Goal: Transaction & Acquisition: Purchase product/service

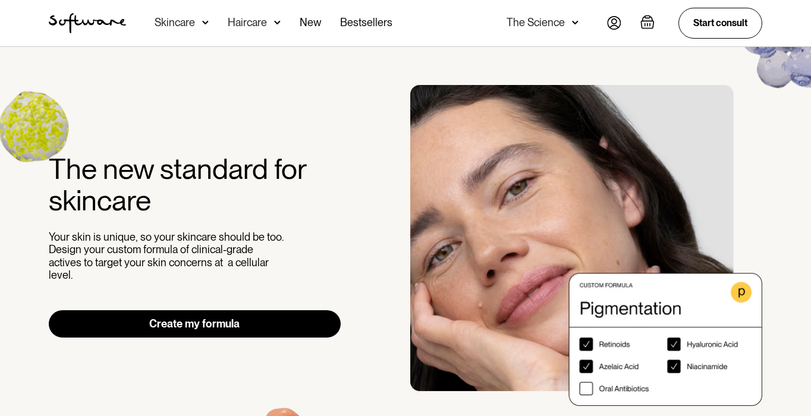
click at [215, 310] on link "Create my formula" at bounding box center [195, 323] width 292 height 27
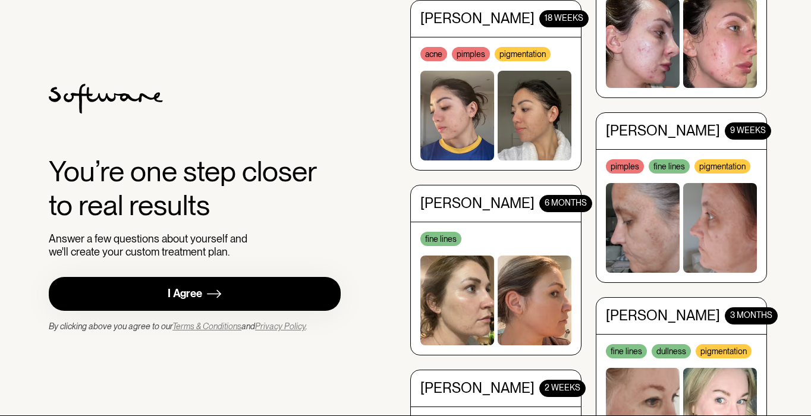
click at [206, 299] on link "I Agree" at bounding box center [195, 294] width 292 height 34
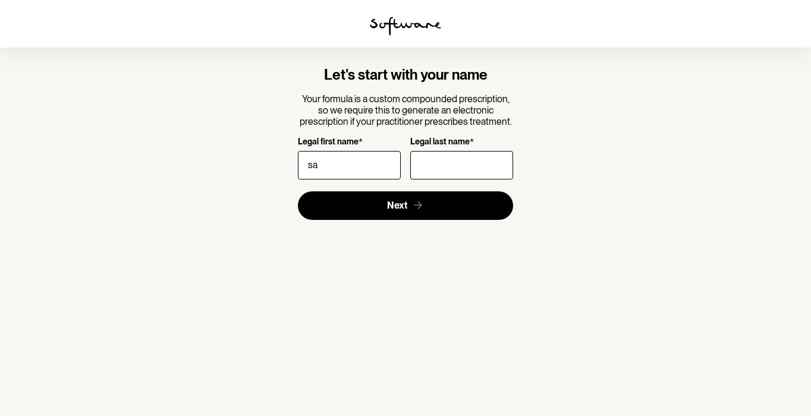
type input "s"
type input "[PERSON_NAME]"
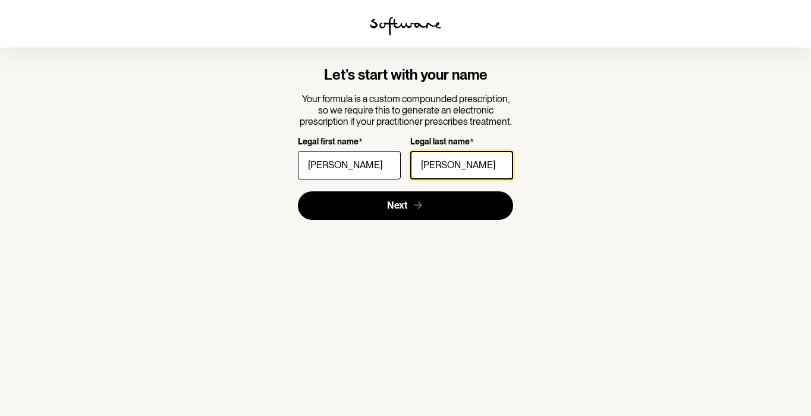
type input "[PERSON_NAME]"
click at [349, 219] on section "Let's start with your name Your formula is a custom compounded prescription, so…" at bounding box center [405, 143] width 343 height 191
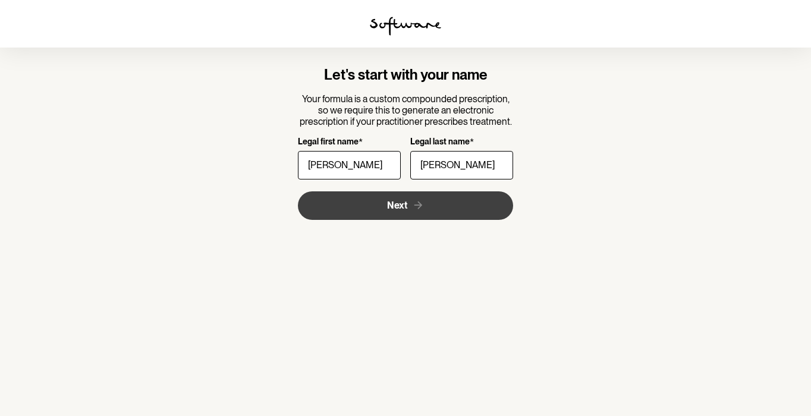
click at [354, 206] on button "Next" at bounding box center [406, 205] width 216 height 29
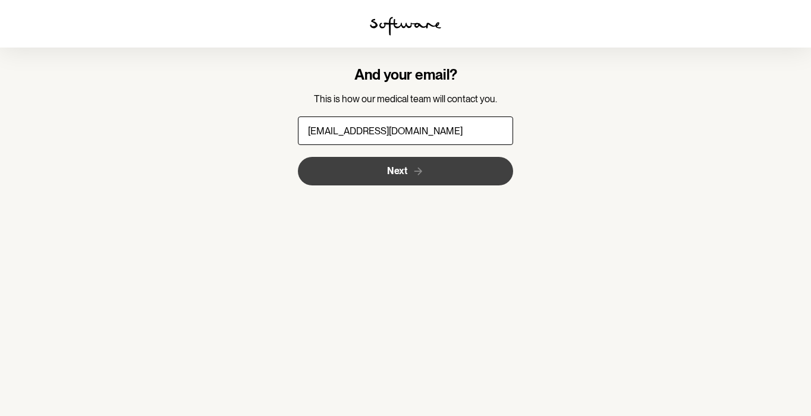
type input "[EMAIL_ADDRESS][DOMAIN_NAME]"
click at [402, 173] on span "Next" at bounding box center [397, 170] width 20 height 11
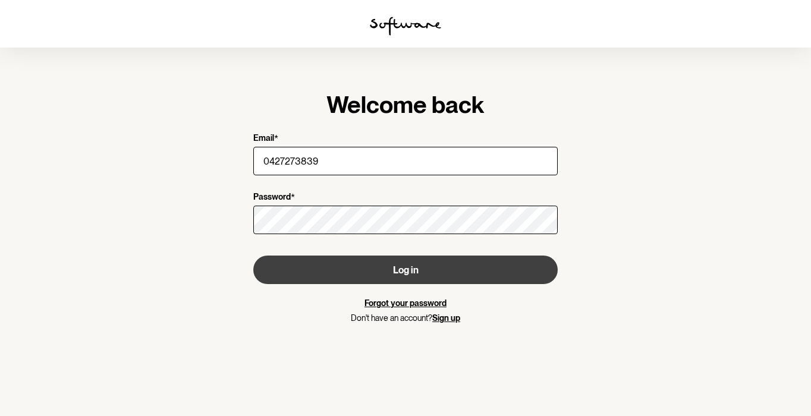
click at [338, 269] on button "Log in" at bounding box center [405, 270] width 304 height 29
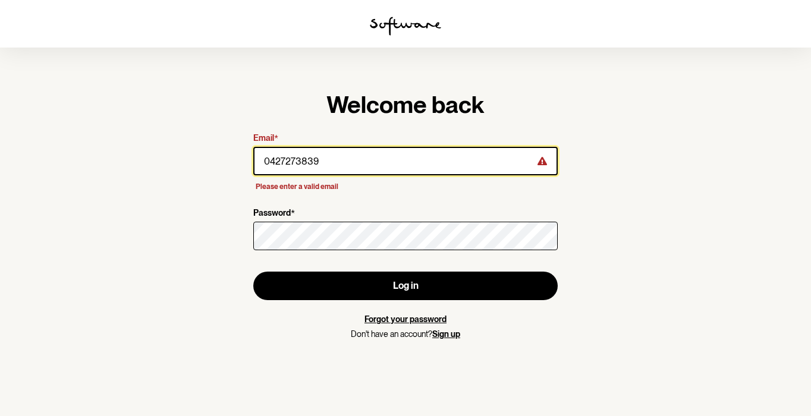
click at [430, 167] on input "0427273839" at bounding box center [405, 161] width 304 height 29
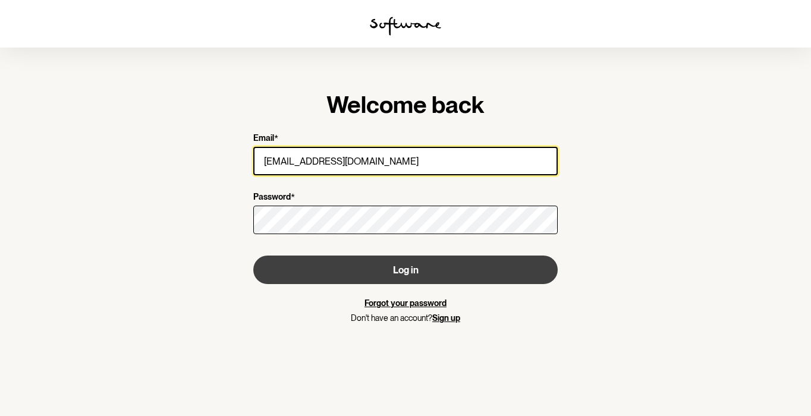
type input "[EMAIL_ADDRESS][DOMAIN_NAME]"
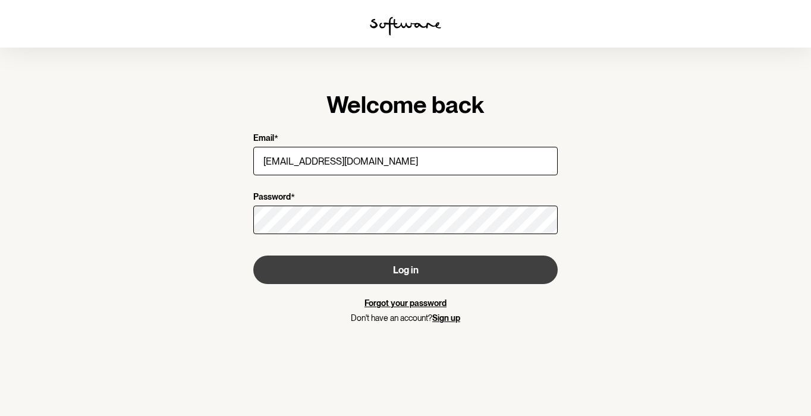
click at [422, 262] on button "Log in" at bounding box center [405, 270] width 304 height 29
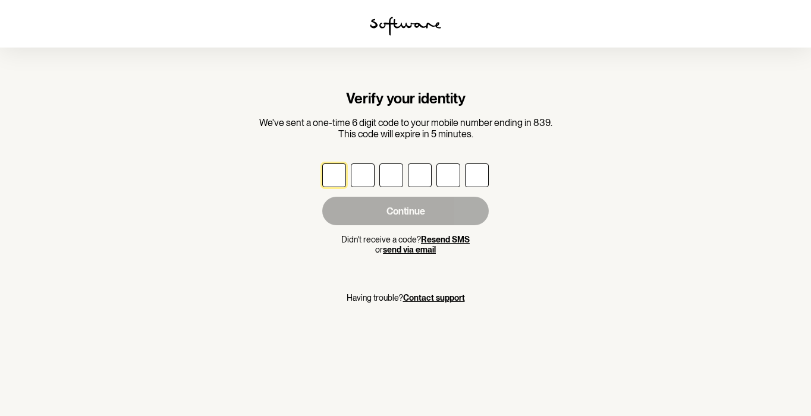
type input "6"
type input "4"
type input "7"
type input "0"
type input "3"
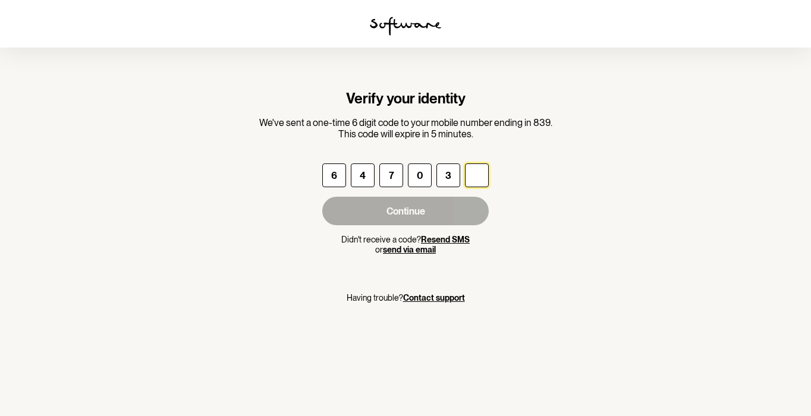
type input "7"
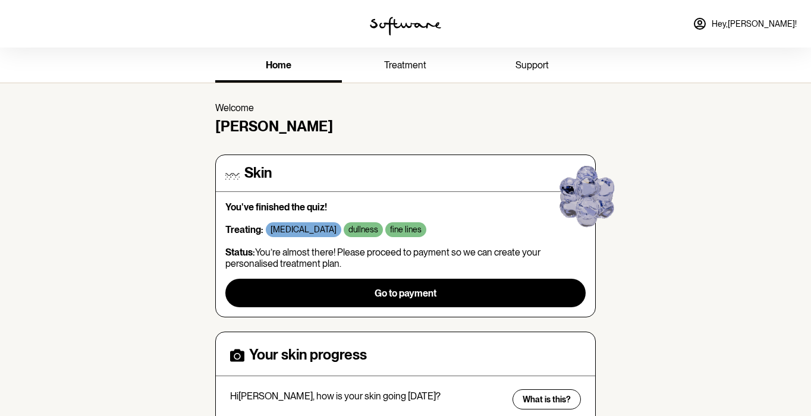
click at [263, 172] on h4 "Skin" at bounding box center [257, 173] width 27 height 17
click at [240, 169] on div "Skin" at bounding box center [405, 173] width 360 height 17
click at [287, 68] on span "home" at bounding box center [279, 64] width 26 height 11
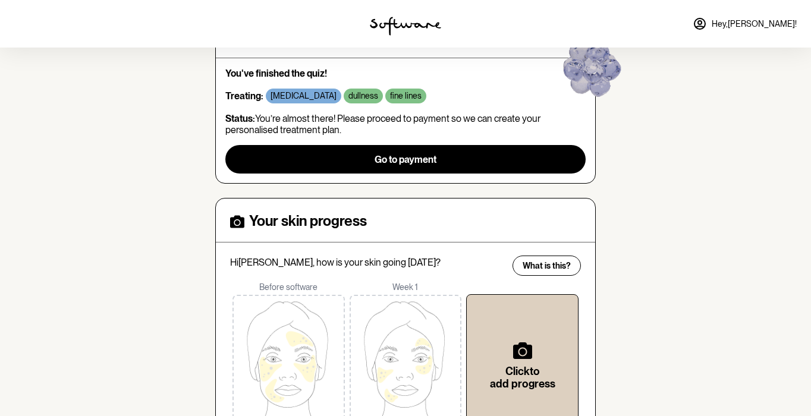
scroll to position [148, 0]
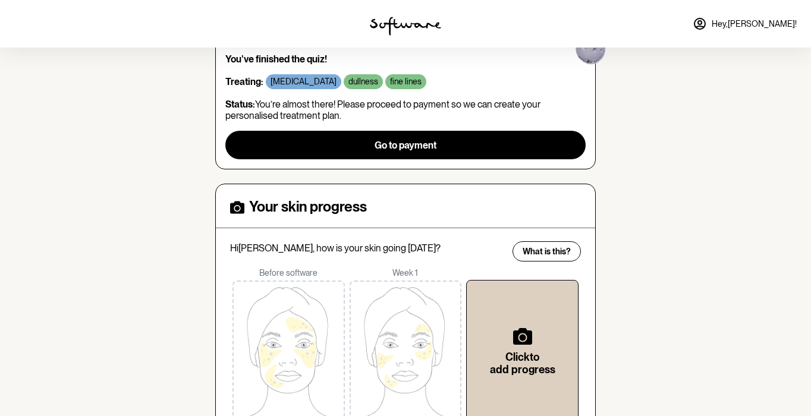
click at [161, 127] on div "home treatment support Welcome Sari Skin You've finished the quiz! Treating: [M…" at bounding box center [405, 202] width 811 height 605
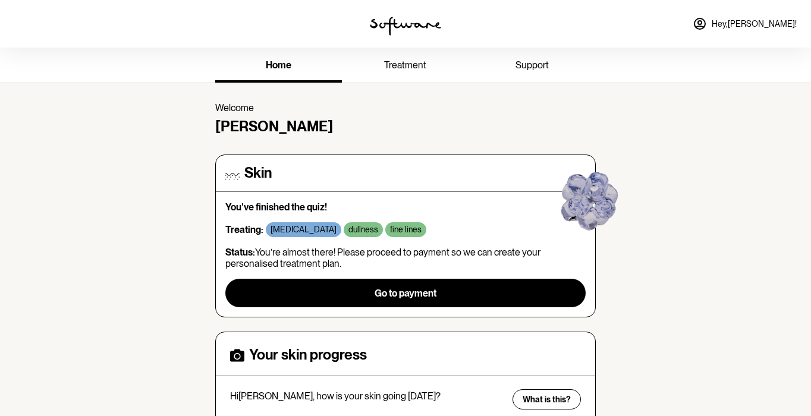
scroll to position [0, 0]
click at [770, 21] on span "Hey, [PERSON_NAME] !" at bounding box center [754, 24] width 85 height 10
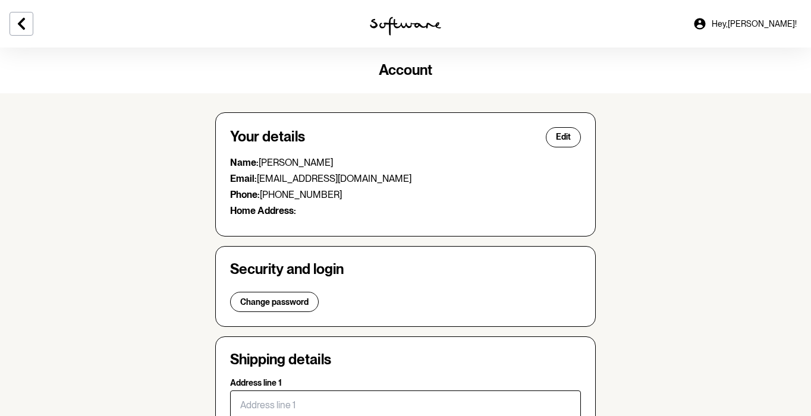
click at [761, 21] on link "Hey, [PERSON_NAME] !" at bounding box center [745, 24] width 118 height 29
click at [24, 29] on icon at bounding box center [21, 24] width 7 height 12
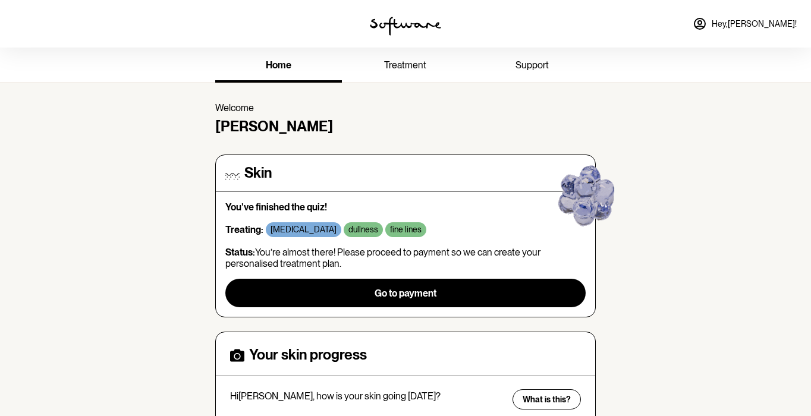
click at [249, 207] on p "You've finished the quiz!" at bounding box center [405, 207] width 360 height 11
click at [257, 177] on h4 "Skin" at bounding box center [257, 173] width 27 height 17
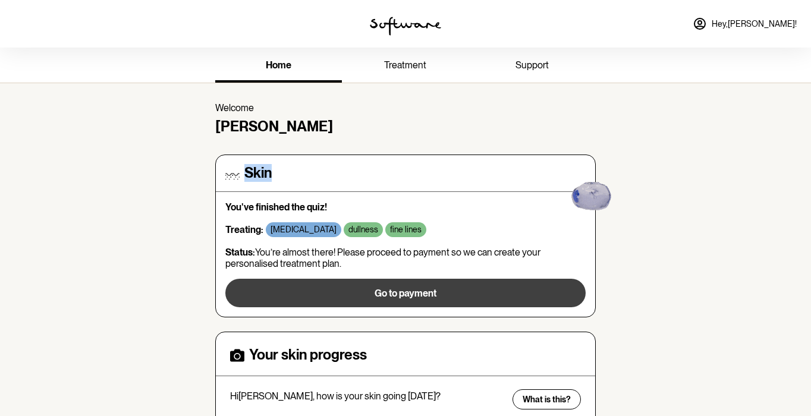
click at [390, 298] on button "Go to payment" at bounding box center [405, 293] width 360 height 29
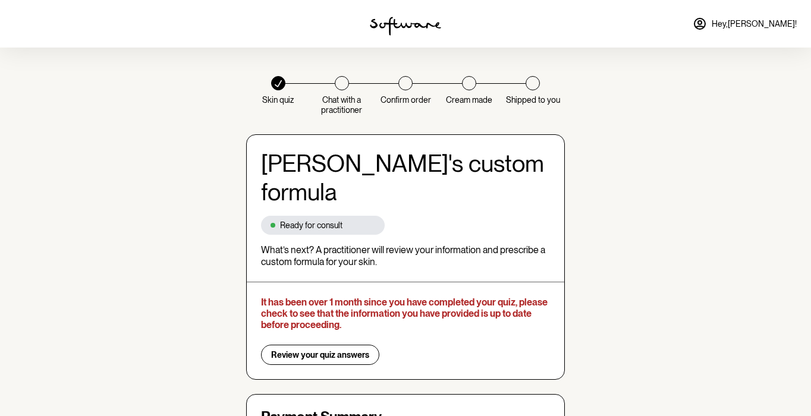
click at [281, 85] on icon at bounding box center [278, 84] width 8 height 8
click at [318, 350] on span "Review your quiz answers" at bounding box center [320, 355] width 98 height 10
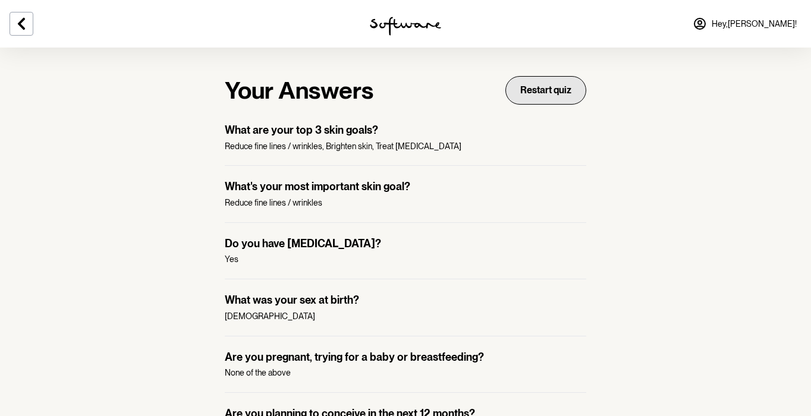
click at [539, 92] on button "Restart quiz" at bounding box center [545, 90] width 81 height 29
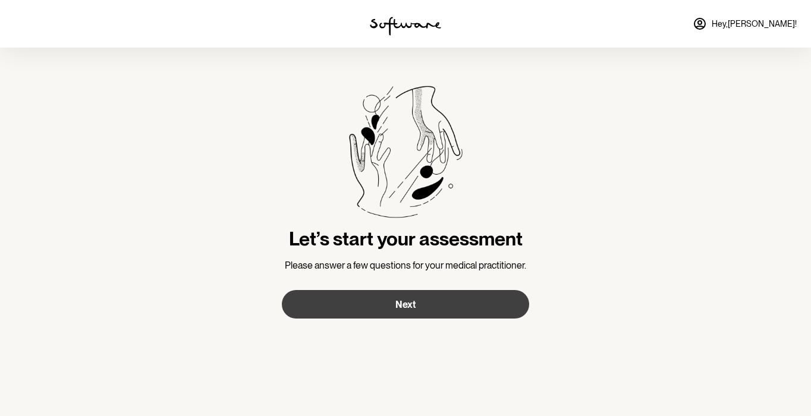
click at [427, 299] on button "Next" at bounding box center [405, 304] width 247 height 29
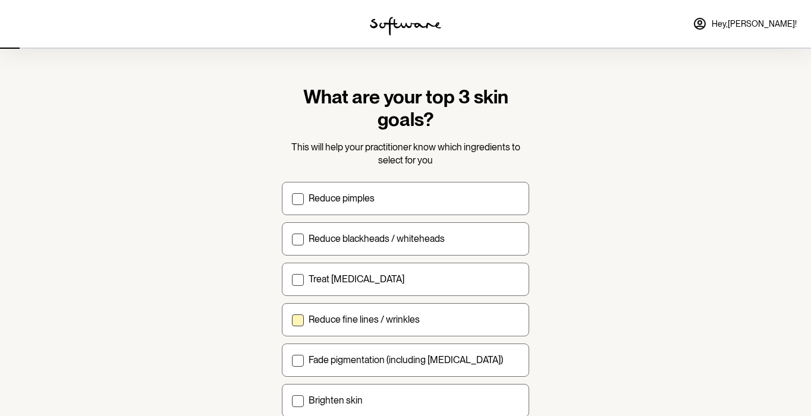
click at [299, 323] on span at bounding box center [298, 321] width 12 height 12
click at [292, 320] on input "Reduce fine lines / wrinkles" at bounding box center [291, 319] width 1 height 1
checkbox input "true"
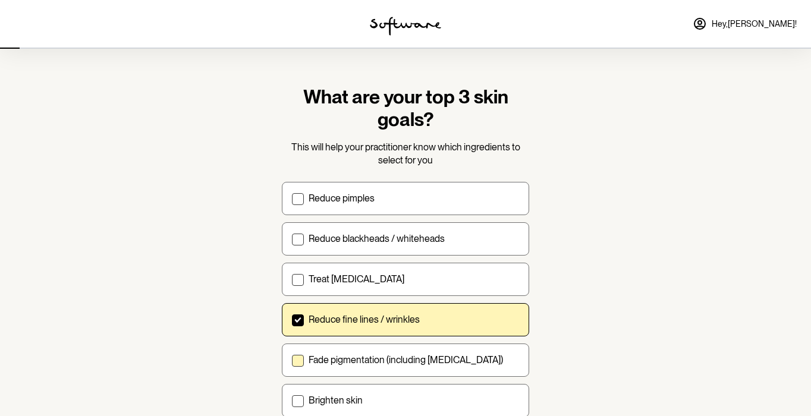
click at [295, 363] on span at bounding box center [298, 361] width 12 height 12
click at [292, 360] on input "Fade pigmentation (including [MEDICAL_DATA])" at bounding box center [291, 360] width 1 height 1
checkbox input "true"
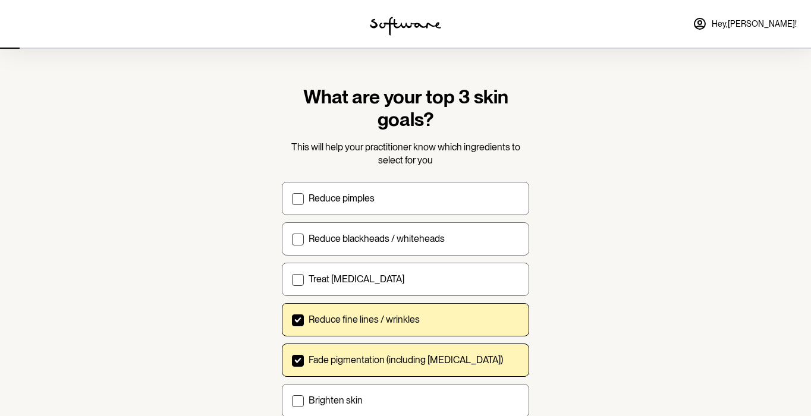
click at [605, 199] on section "What are your top 3 skin goals? This will help your practitioner know which ing…" at bounding box center [405, 292] width 811 height 584
click at [297, 275] on span at bounding box center [298, 280] width 12 height 12
click at [292, 279] on input "Treat [MEDICAL_DATA]" at bounding box center [291, 279] width 1 height 1
checkbox input "true"
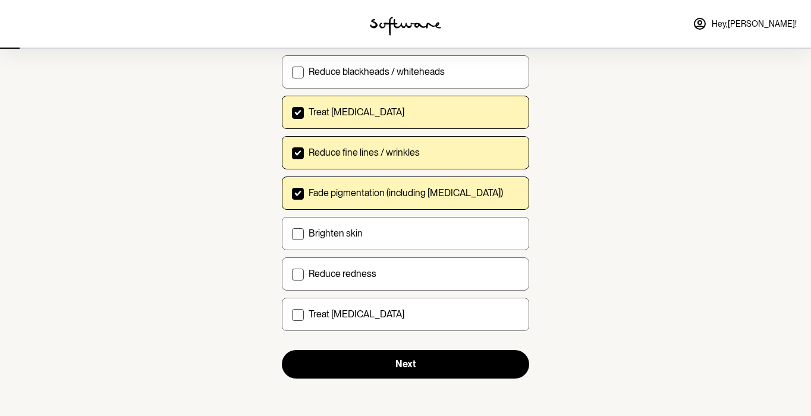
scroll to position [167, 0]
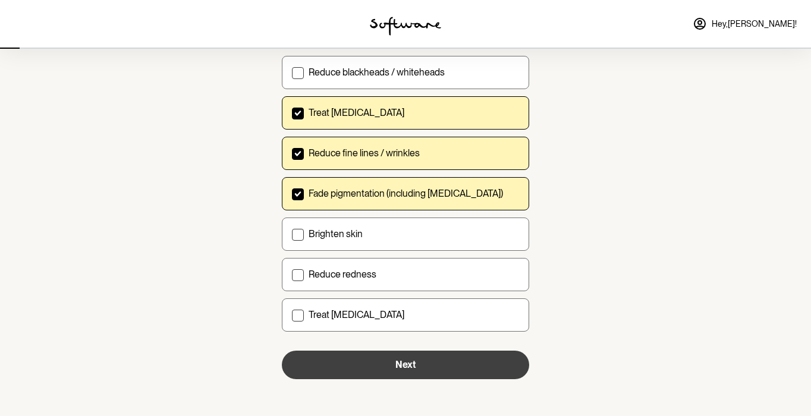
click at [480, 375] on button "Next" at bounding box center [405, 365] width 247 height 29
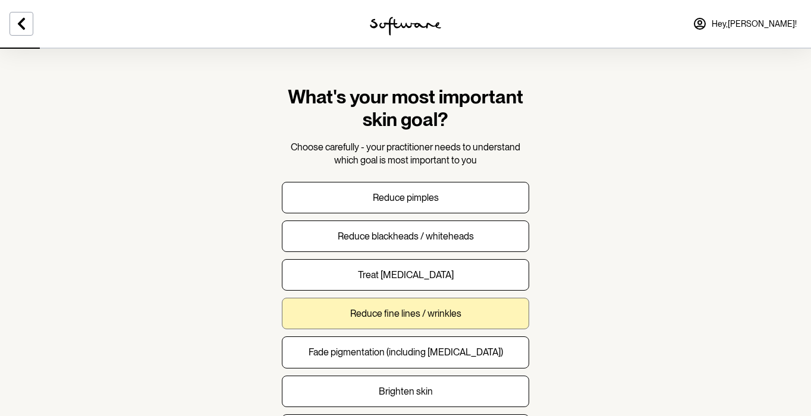
click at [472, 315] on button "Reduce fine lines / wrinkles" at bounding box center [405, 314] width 247 height 32
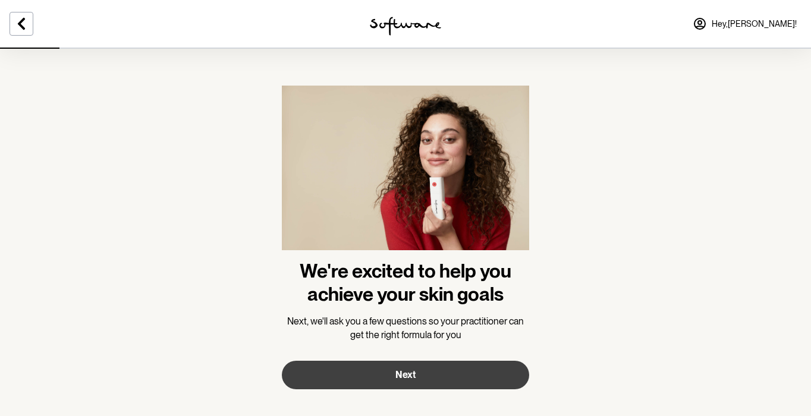
click at [416, 373] on button "Next" at bounding box center [405, 375] width 247 height 29
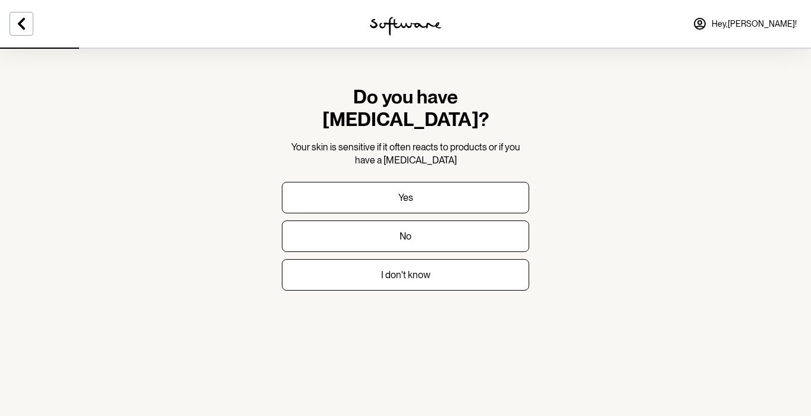
click at [484, 149] on form "Do you have [MEDICAL_DATA]? Your skin is sensitive if it often reacts to produc…" at bounding box center [405, 188] width 247 height 205
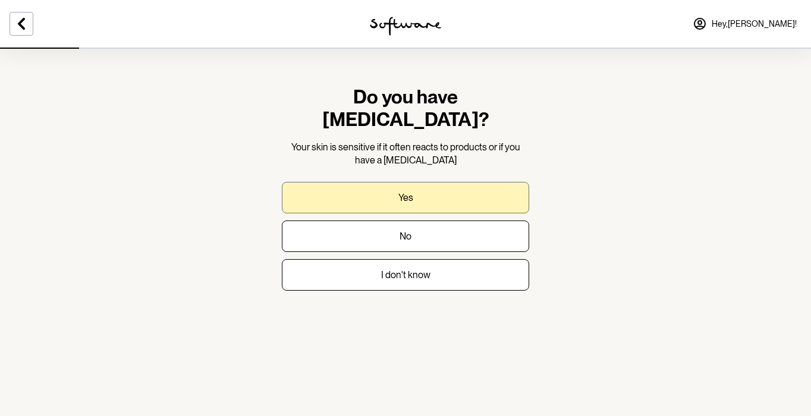
click at [470, 182] on button "Yes" at bounding box center [405, 198] width 247 height 32
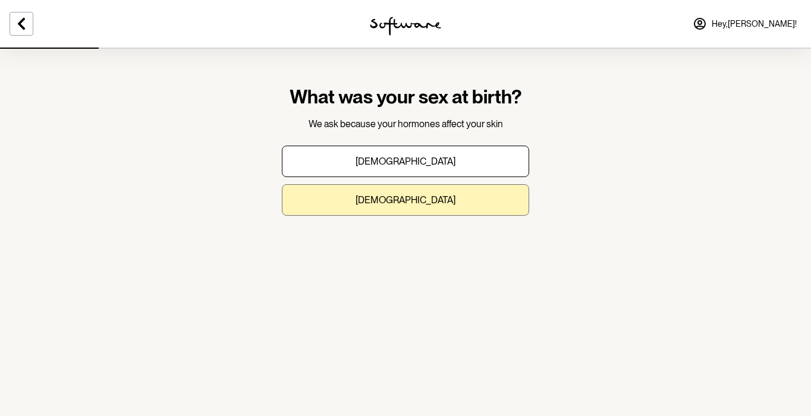
click at [492, 201] on button "[DEMOGRAPHIC_DATA]" at bounding box center [405, 200] width 247 height 32
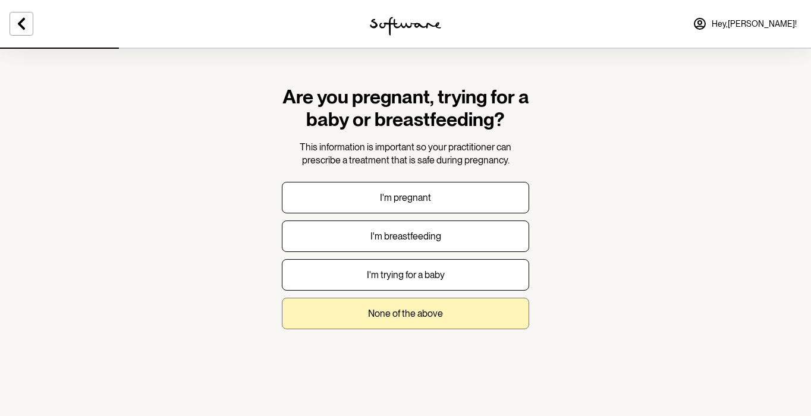
click at [476, 312] on button "None of the above" at bounding box center [405, 314] width 247 height 32
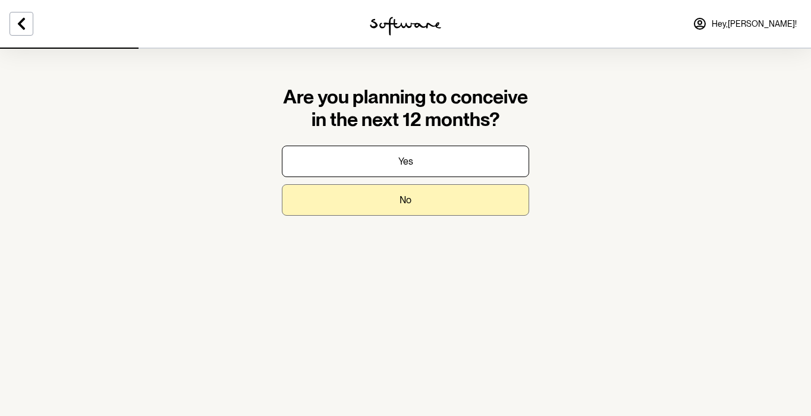
click at [455, 203] on button "No" at bounding box center [405, 200] width 247 height 32
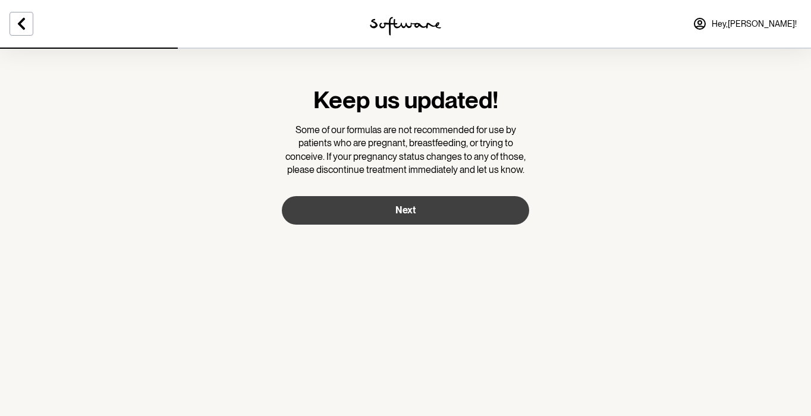
click at [403, 208] on span "Next" at bounding box center [405, 210] width 20 height 11
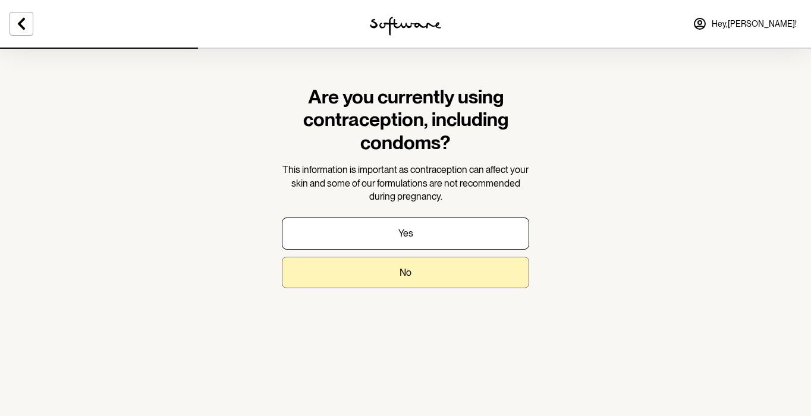
click at [482, 261] on button "No" at bounding box center [405, 273] width 247 height 32
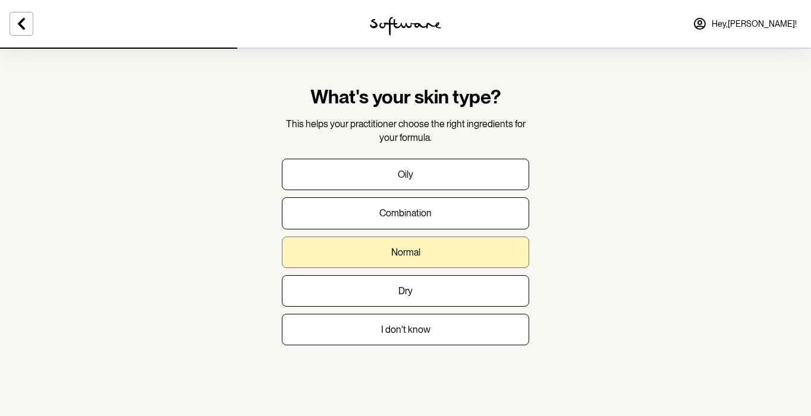
click at [500, 244] on button "Normal" at bounding box center [405, 253] width 247 height 32
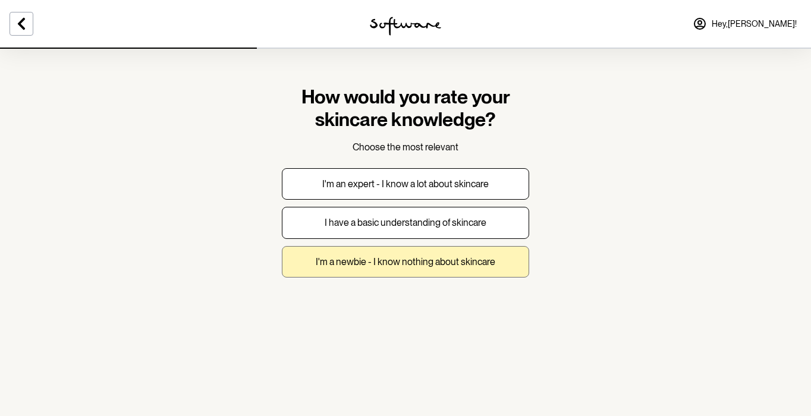
click at [484, 264] on p "I'm a newbie - I know nothing about skincare" at bounding box center [406, 261] width 180 height 11
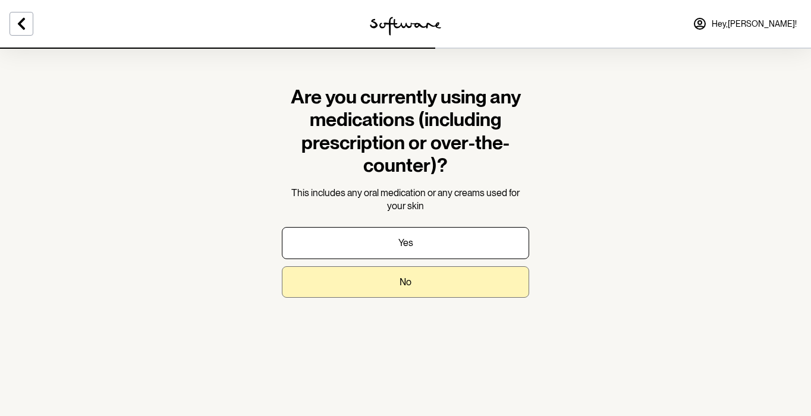
click at [425, 284] on button "No" at bounding box center [405, 282] width 247 height 32
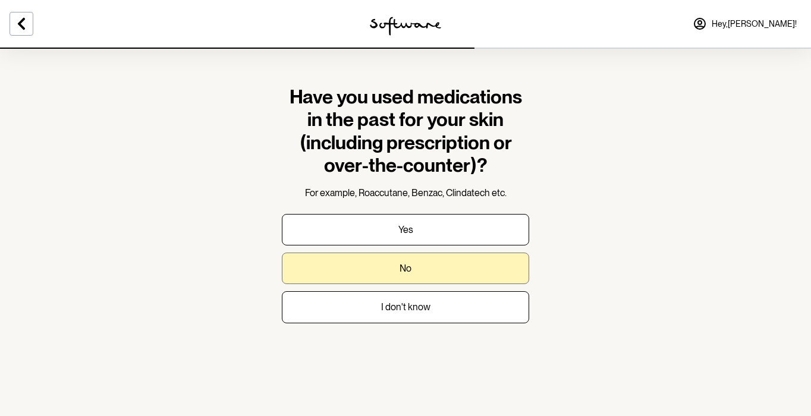
click at [501, 262] on button "No" at bounding box center [405, 269] width 247 height 32
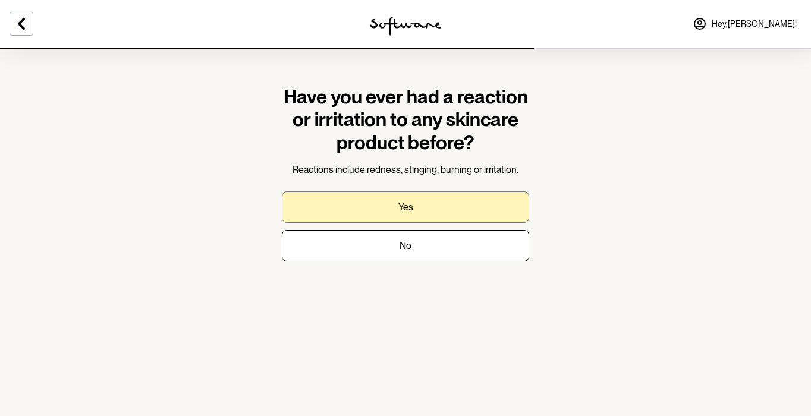
click at [493, 202] on button "Yes" at bounding box center [405, 207] width 247 height 32
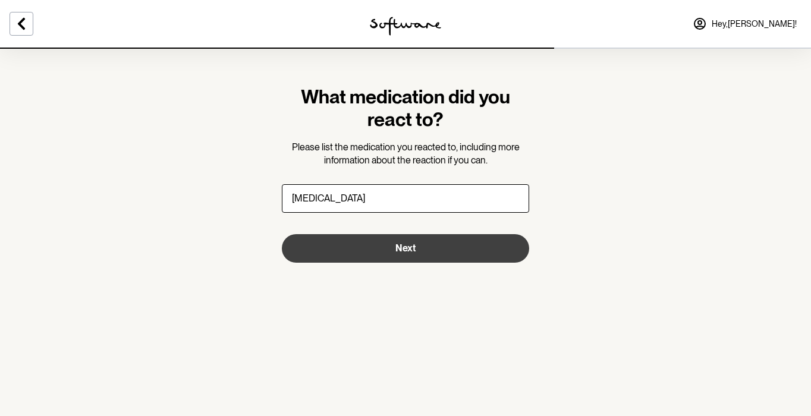
type input "[MEDICAL_DATA]"
click at [420, 252] on button "Next" at bounding box center [405, 248] width 247 height 29
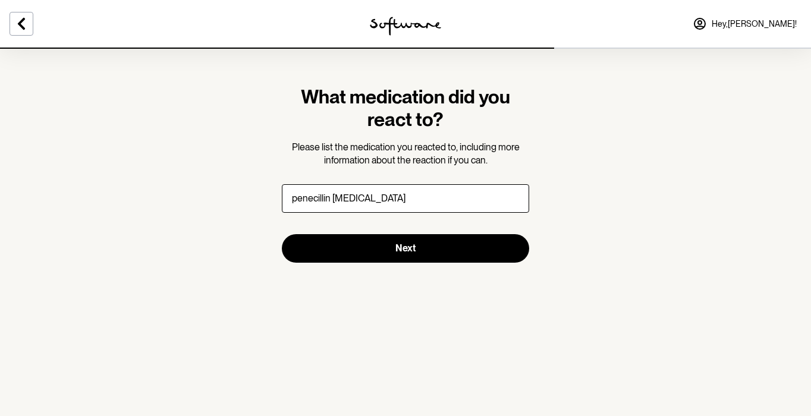
type input "penecillin [MEDICAL_DATA]"
drag, startPoint x: 395, startPoint y: 209, endPoint x: 538, endPoint y: 196, distance: 142.7
click at [538, 196] on section "What medication did you react to? Please list the medication you reacted to, in…" at bounding box center [405, 174] width 266 height 253
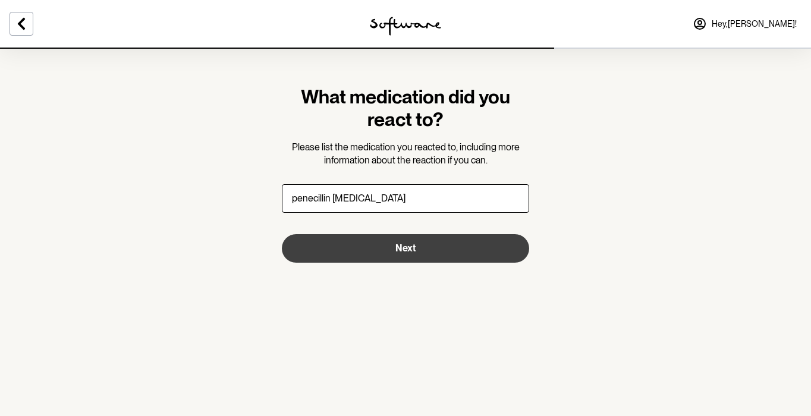
click at [457, 256] on button "Next" at bounding box center [405, 248] width 247 height 29
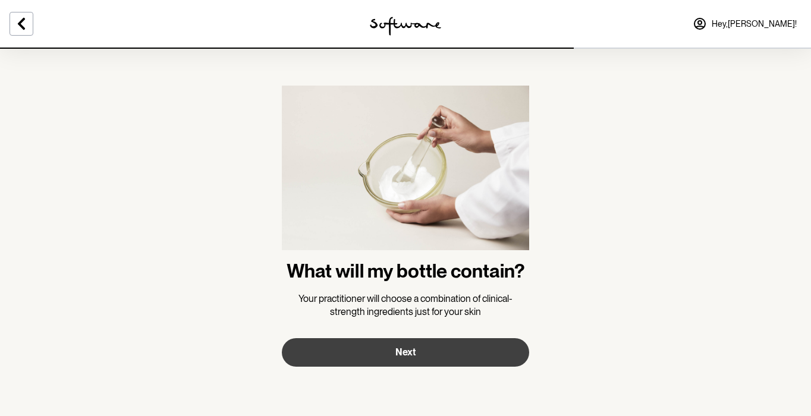
click at [470, 360] on button "Next" at bounding box center [405, 352] width 247 height 29
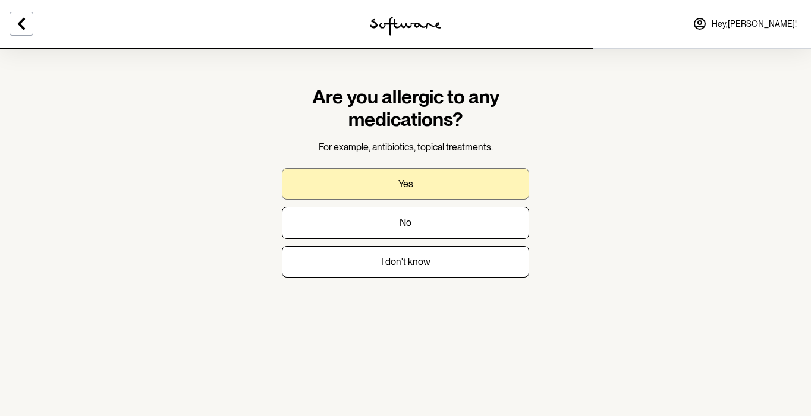
click at [496, 178] on button "Yes" at bounding box center [405, 184] width 247 height 32
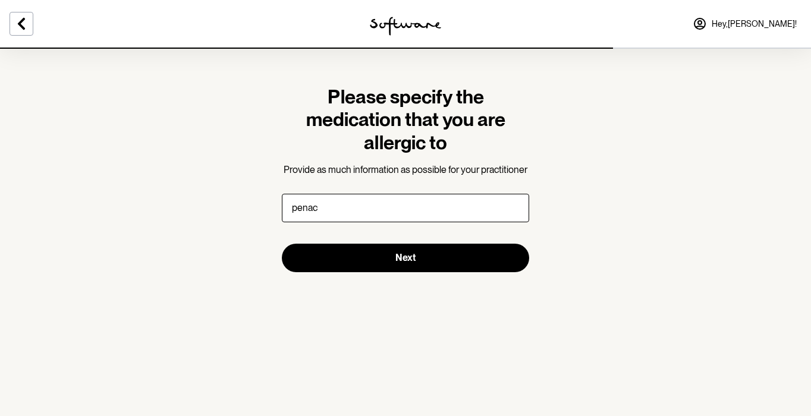
type input "[PERSON_NAME]"
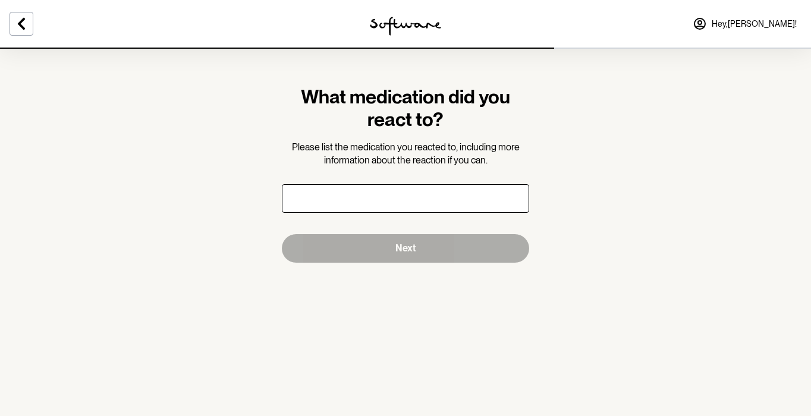
click at [370, 204] on input "What medication did you react to?" at bounding box center [405, 198] width 247 height 29
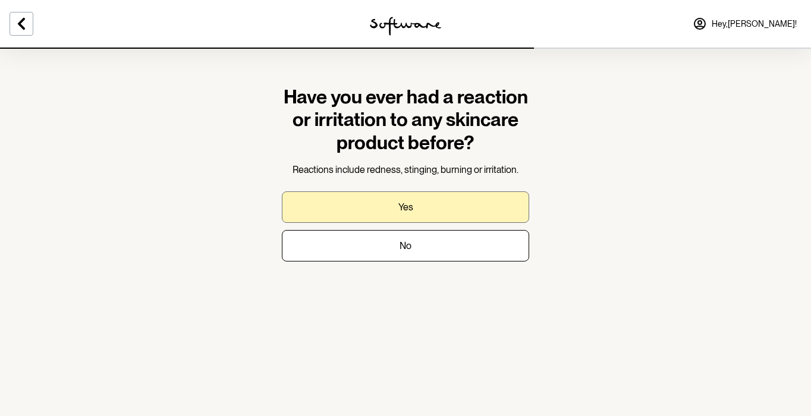
click at [390, 210] on button "Yes" at bounding box center [405, 207] width 247 height 32
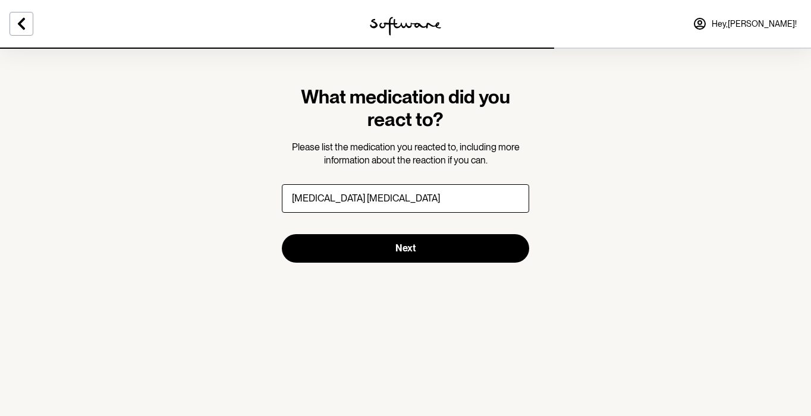
type input "[MEDICAL_DATA] [MEDICAL_DATA]"
click at [400, 264] on section "What medication did you react to? Please list the medication you reacted to, in…" at bounding box center [405, 174] width 266 height 253
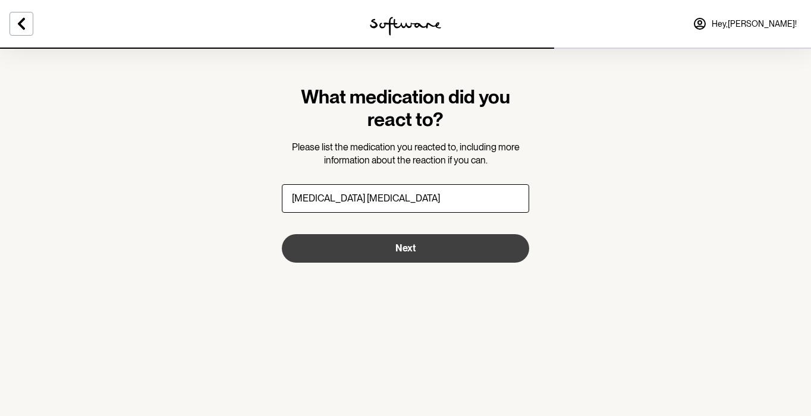
click at [411, 249] on span "Next" at bounding box center [405, 248] width 20 height 11
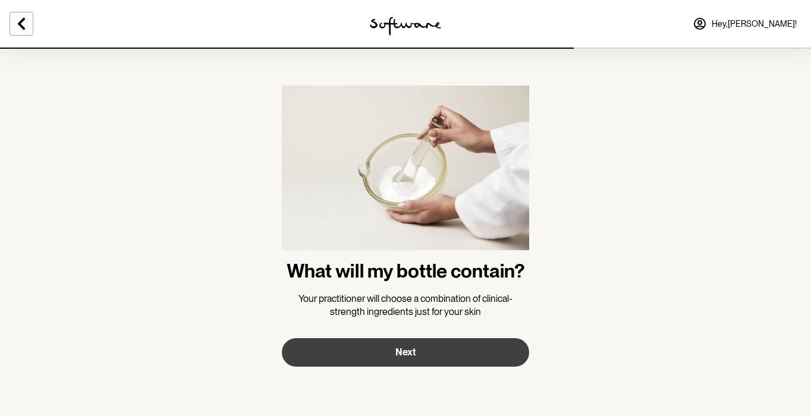
click at [432, 358] on button "Next" at bounding box center [405, 352] width 247 height 29
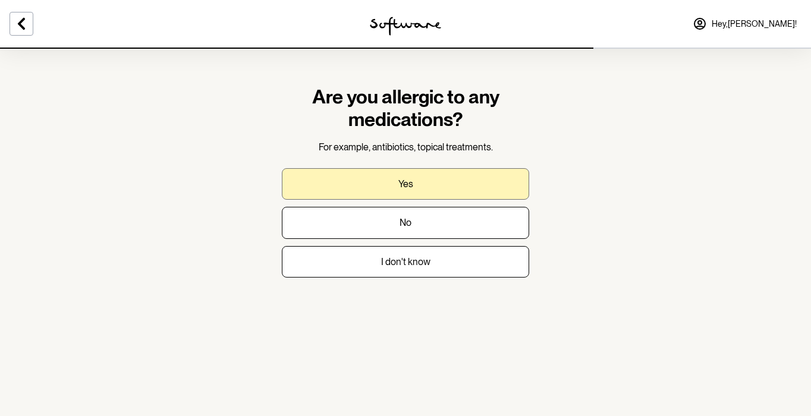
click at [445, 193] on button "Yes" at bounding box center [405, 184] width 247 height 32
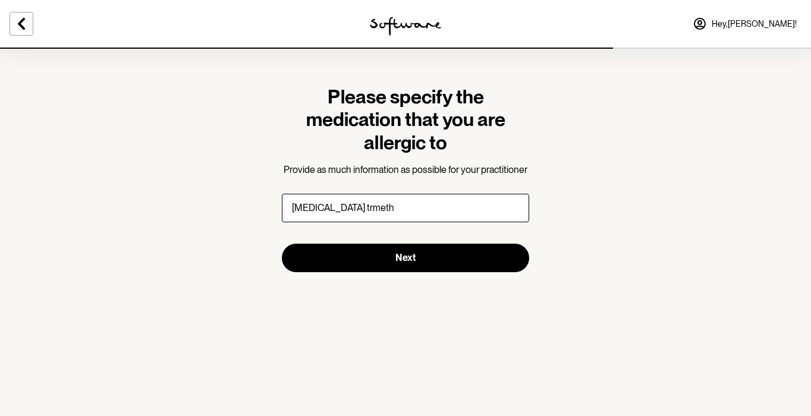
click at [337, 209] on input "[MEDICAL_DATA] trmeth" at bounding box center [405, 208] width 247 height 29
click at [411, 207] on input "[MEDICAL_DATA] trimeth" at bounding box center [405, 208] width 247 height 29
click at [354, 205] on input "[MEDICAL_DATA] [MEDICAL_DATA]" at bounding box center [405, 208] width 247 height 29
drag, startPoint x: 354, startPoint y: 205, endPoint x: 363, endPoint y: 205, distance: 8.9
click at [354, 205] on input "[MEDICAL_DATA] [MEDICAL_DATA]" at bounding box center [405, 208] width 247 height 29
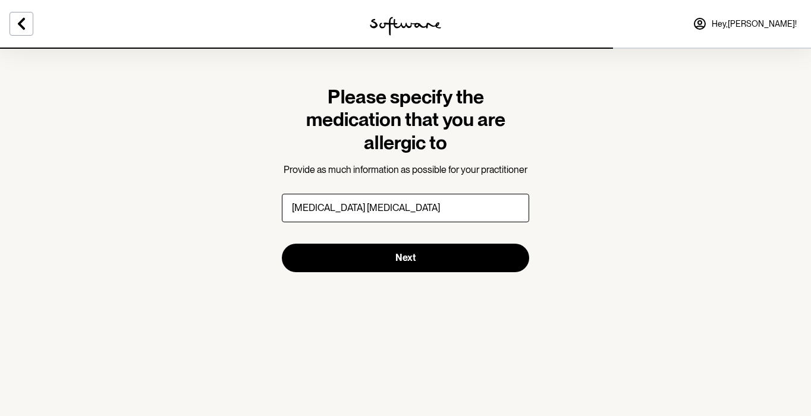
click at [403, 210] on input "[MEDICAL_DATA] [MEDICAL_DATA]" at bounding box center [405, 208] width 247 height 29
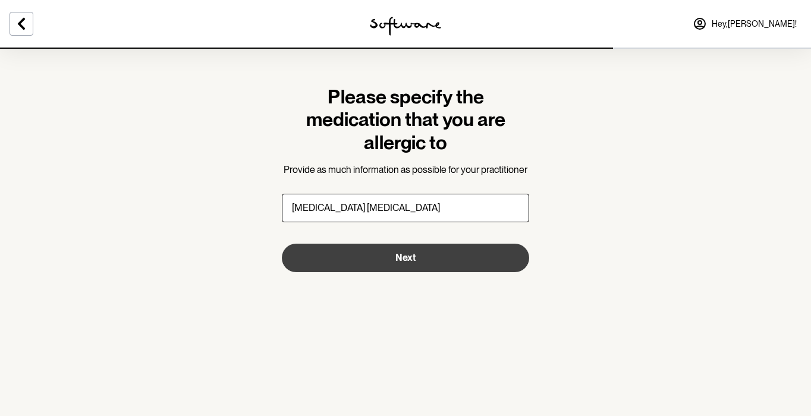
type input "[MEDICAL_DATA] [MEDICAL_DATA]"
click at [396, 258] on span "Next" at bounding box center [405, 257] width 20 height 11
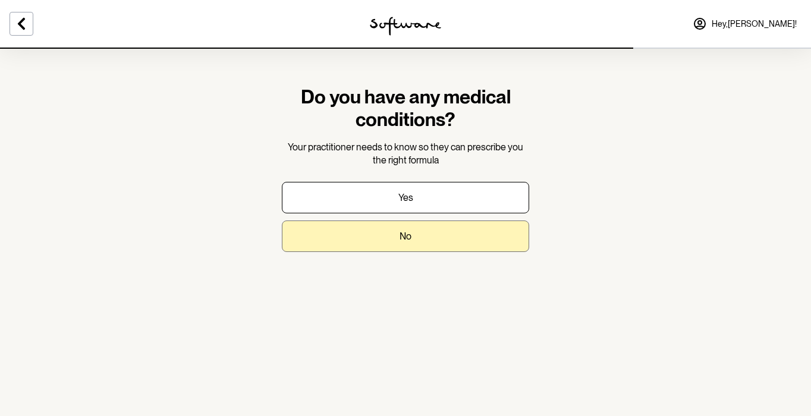
click at [425, 237] on button "No" at bounding box center [405, 237] width 247 height 32
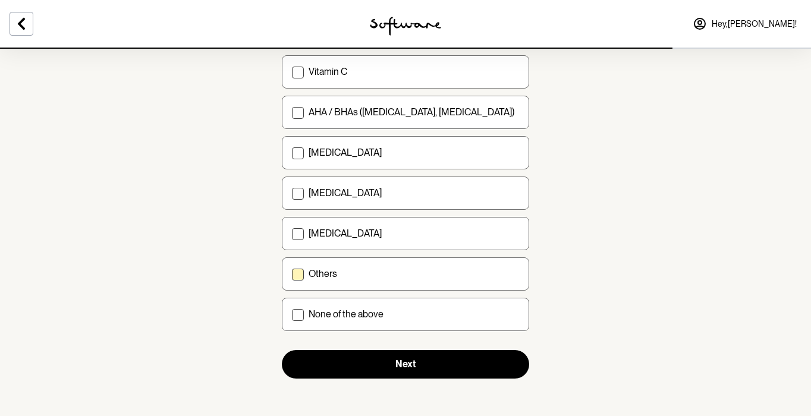
scroll to position [149, 0]
click at [300, 321] on label "None of the above" at bounding box center [405, 315] width 247 height 33
click at [292, 316] on input "None of the above" at bounding box center [291, 315] width 1 height 1
checkbox input "true"
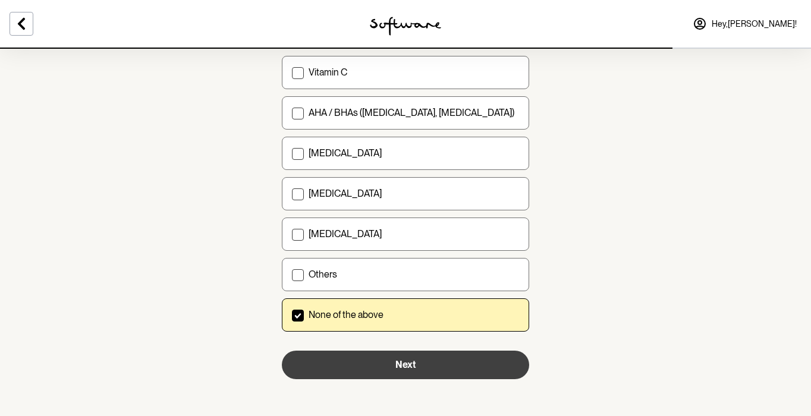
click at [430, 372] on button "Next" at bounding box center [405, 365] width 247 height 29
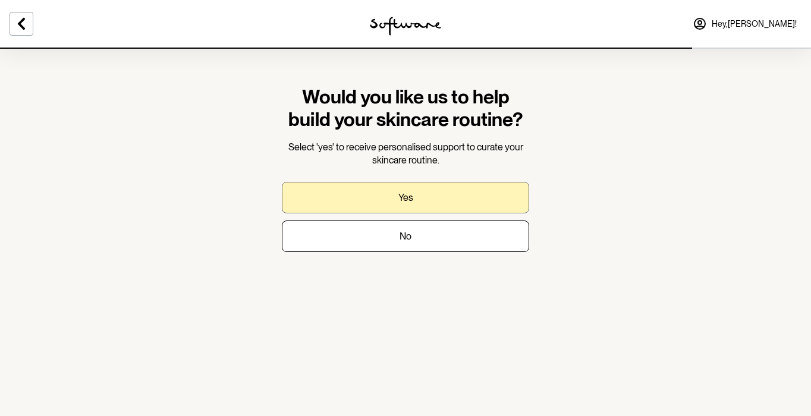
click at [475, 208] on button "Yes" at bounding box center [405, 198] width 247 height 32
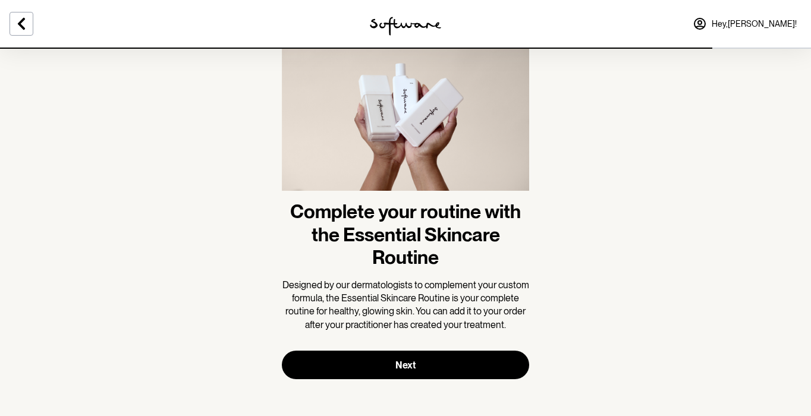
scroll to position [59, 0]
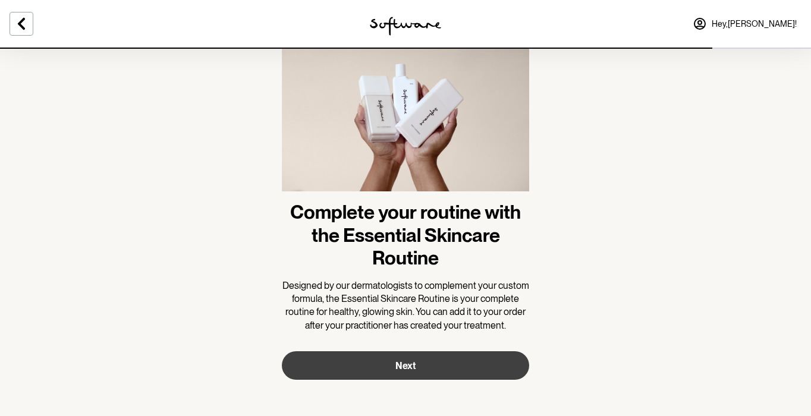
click at [449, 365] on button "Next" at bounding box center [405, 365] width 247 height 29
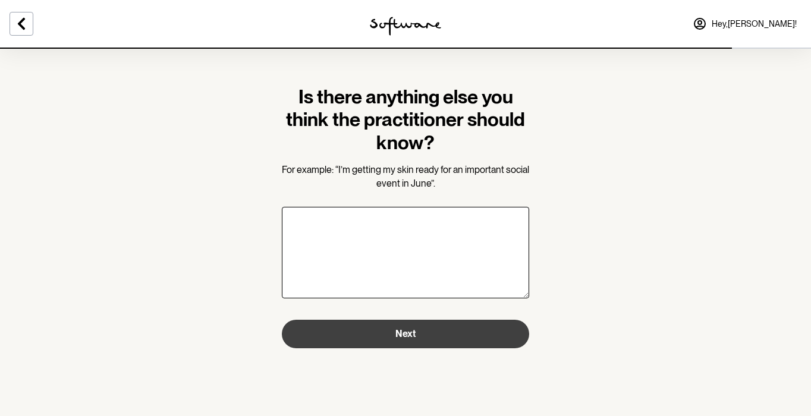
click at [451, 332] on button "Next" at bounding box center [405, 334] width 247 height 29
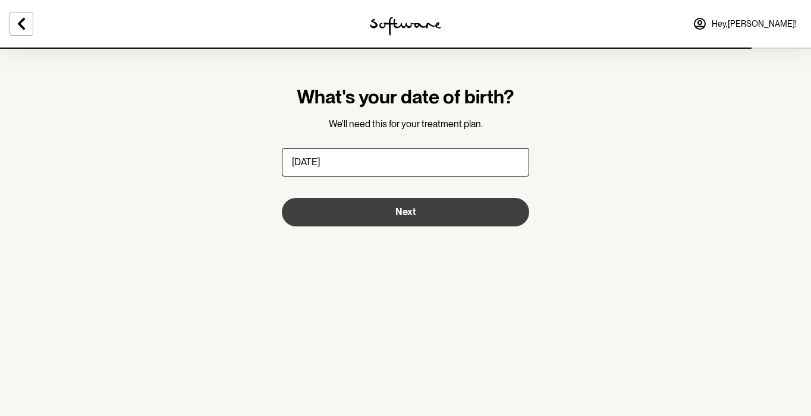
type input "[DATE]"
click at [413, 206] on span "Next" at bounding box center [405, 211] width 20 height 11
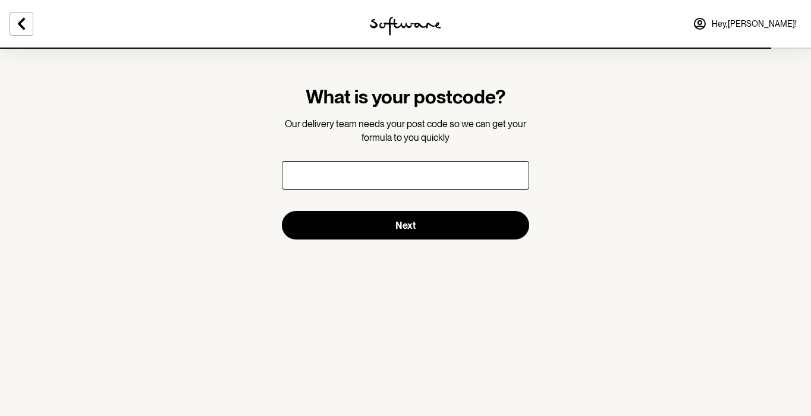
type input "2"
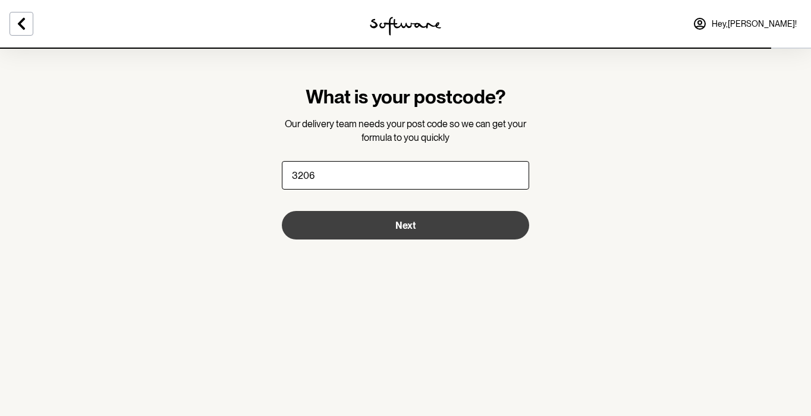
type input "3206"
click at [401, 215] on button "Next" at bounding box center [405, 225] width 247 height 29
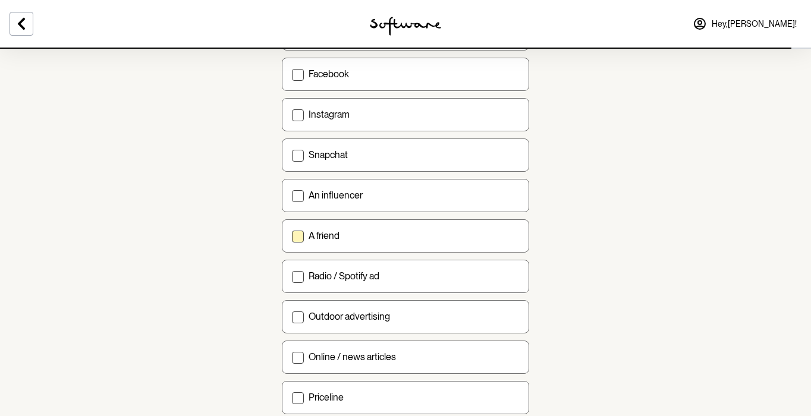
scroll to position [250, 0]
click at [304, 237] on label "A friend" at bounding box center [405, 235] width 247 height 33
click at [292, 235] on input "A friend" at bounding box center [291, 235] width 1 height 1
checkbox input "true"
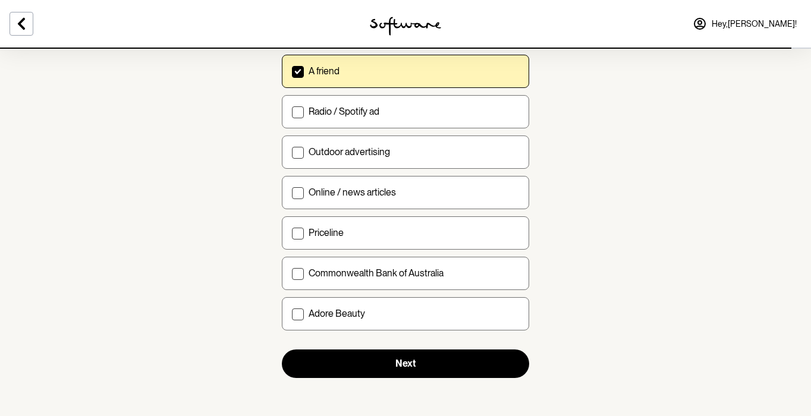
scroll to position [414, 0]
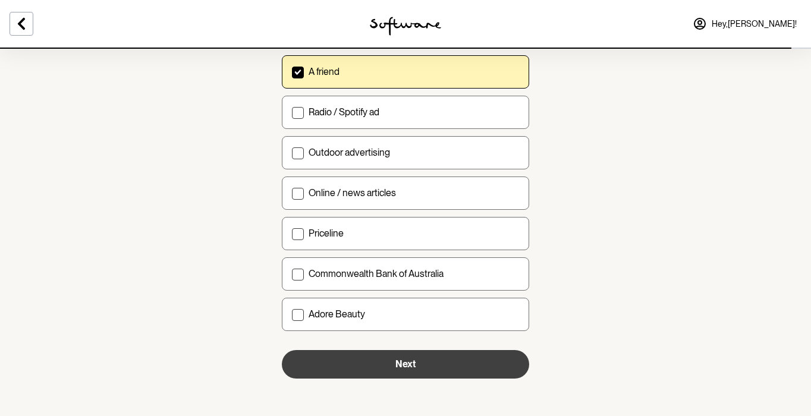
click at [412, 372] on button "Next" at bounding box center [405, 364] width 247 height 29
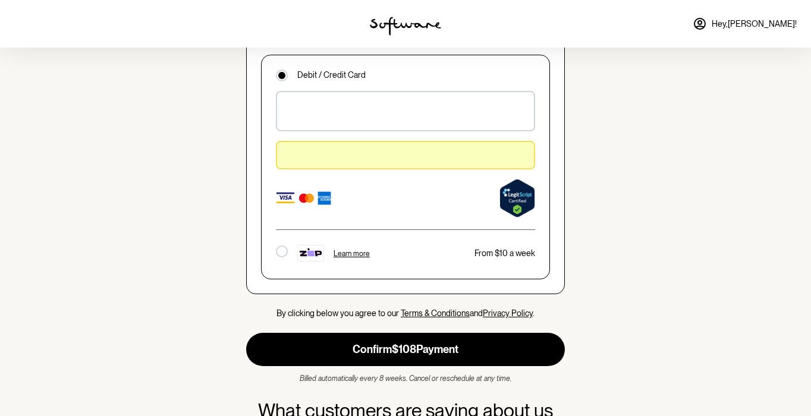
scroll to position [954, 0]
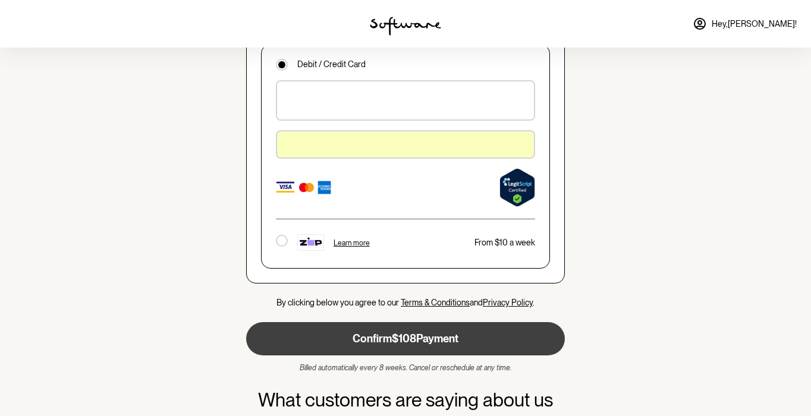
click at [403, 322] on button "Confirm $108 Payment" at bounding box center [405, 338] width 319 height 33
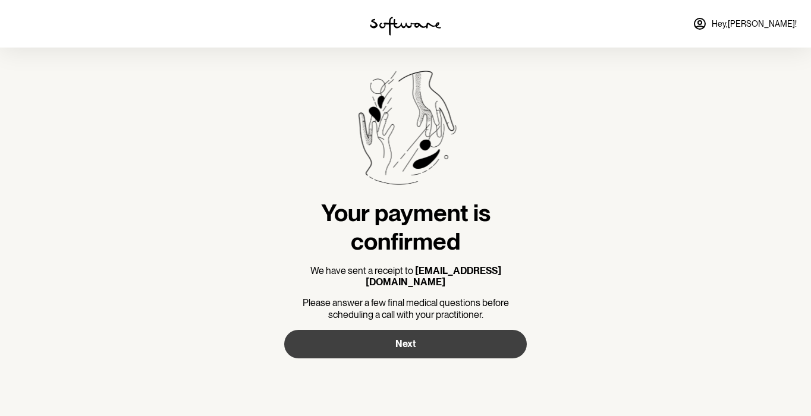
click at [422, 332] on button "Next" at bounding box center [405, 344] width 243 height 29
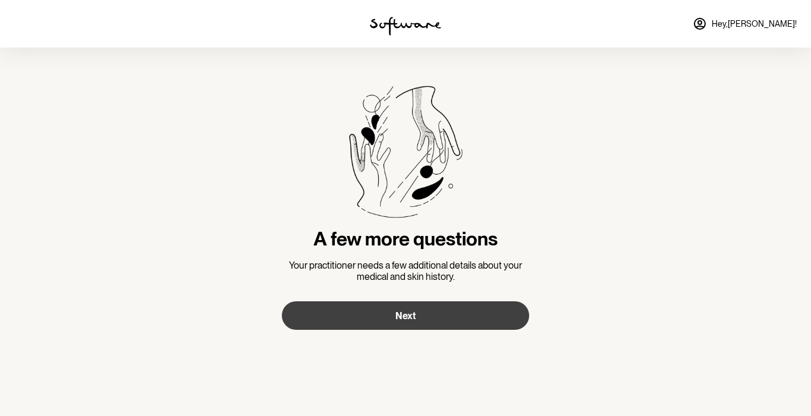
click at [406, 317] on span "Next" at bounding box center [405, 315] width 20 height 11
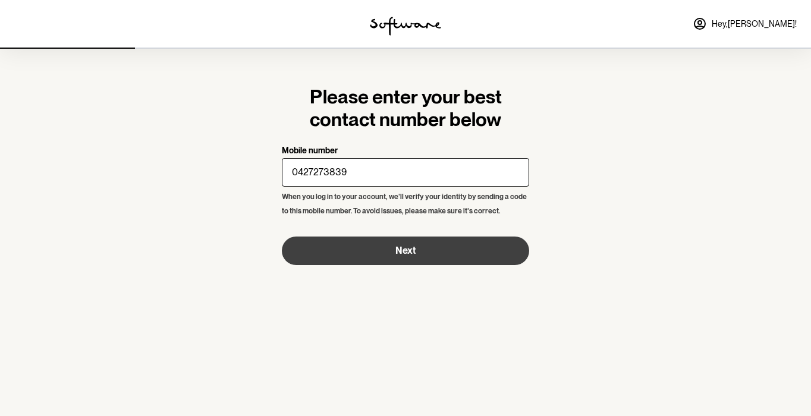
type input "0427273839"
click at [410, 252] on span "Next" at bounding box center [405, 250] width 20 height 11
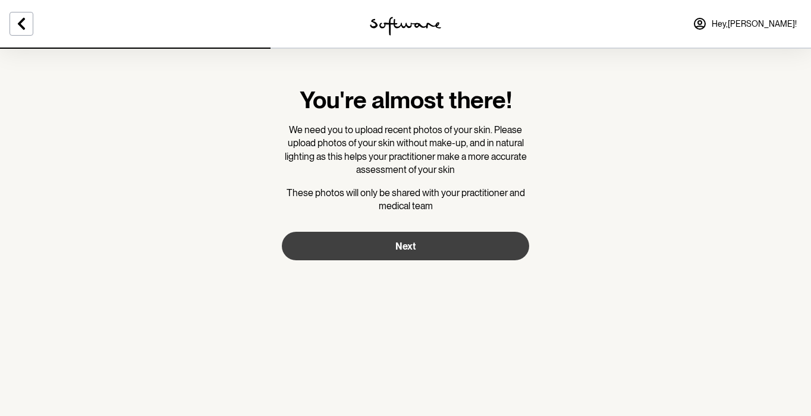
click at [413, 252] on button "Next" at bounding box center [405, 246] width 247 height 29
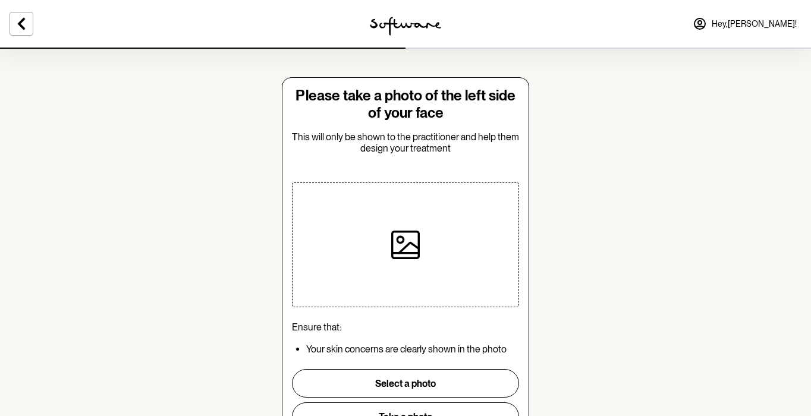
scroll to position [12, 0]
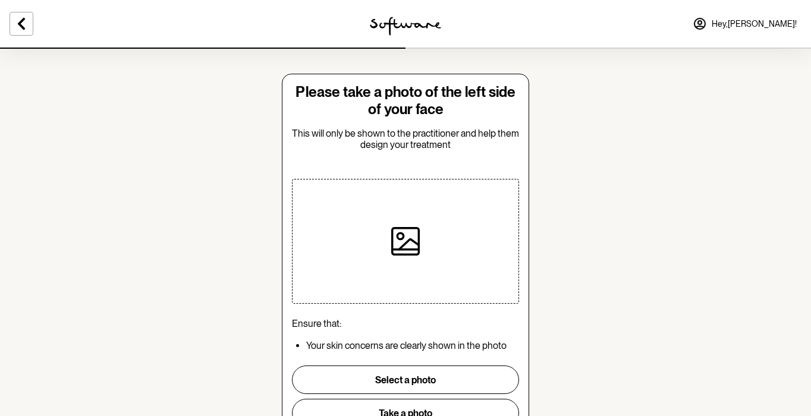
click at [407, 381] on button "Select a photo" at bounding box center [405, 380] width 227 height 29
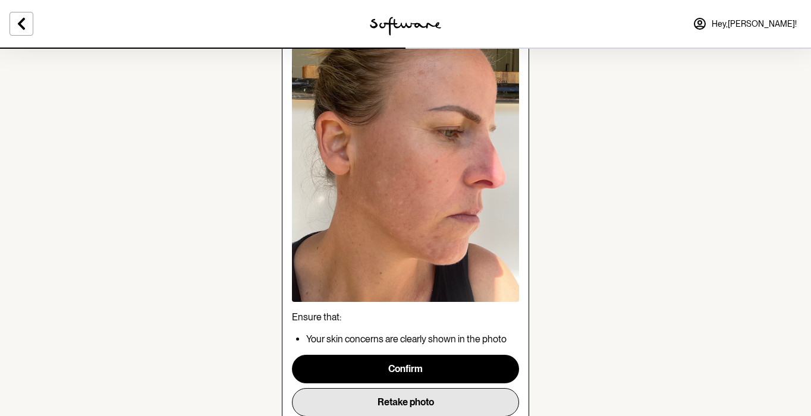
scroll to position [147, 0]
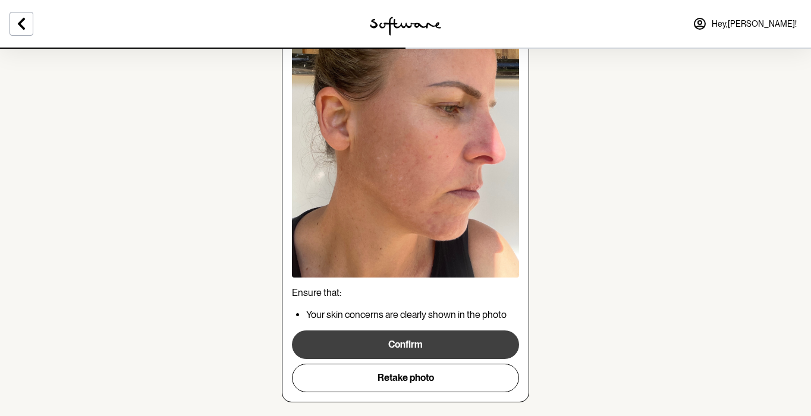
click at [422, 349] on button "Confirm" at bounding box center [405, 345] width 227 height 29
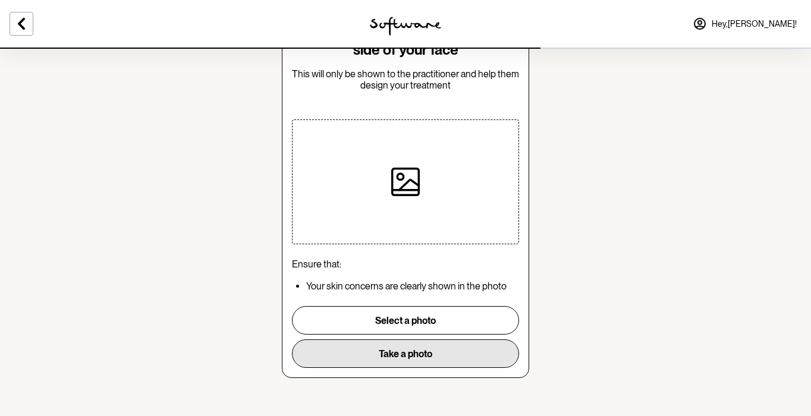
scroll to position [72, 0]
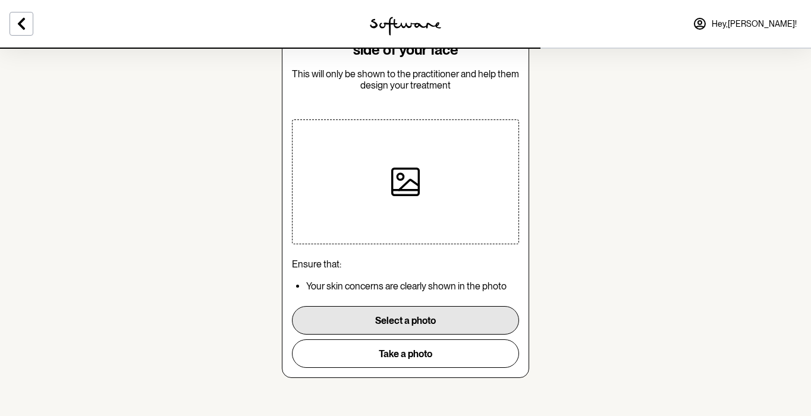
click at [410, 322] on button "Select a photo" at bounding box center [405, 320] width 227 height 29
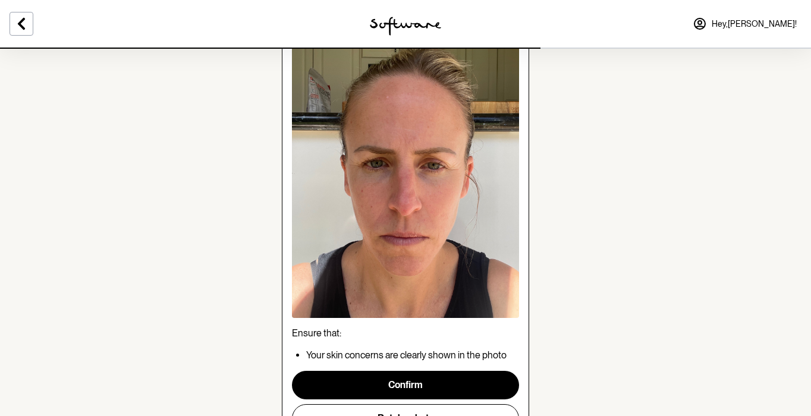
scroll to position [109, 0]
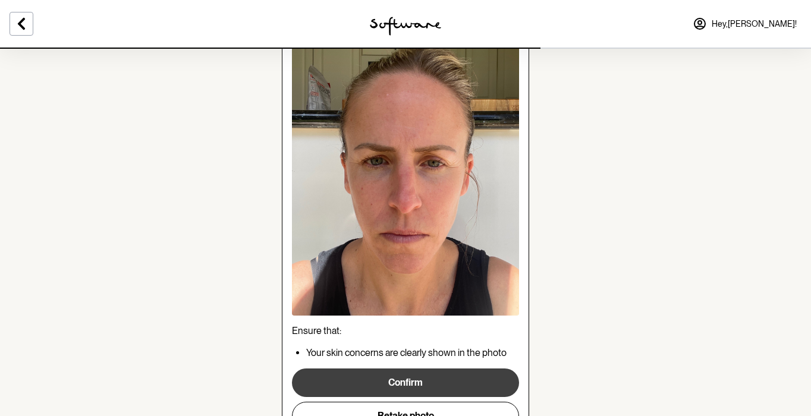
click at [414, 389] on button "Confirm" at bounding box center [405, 383] width 227 height 29
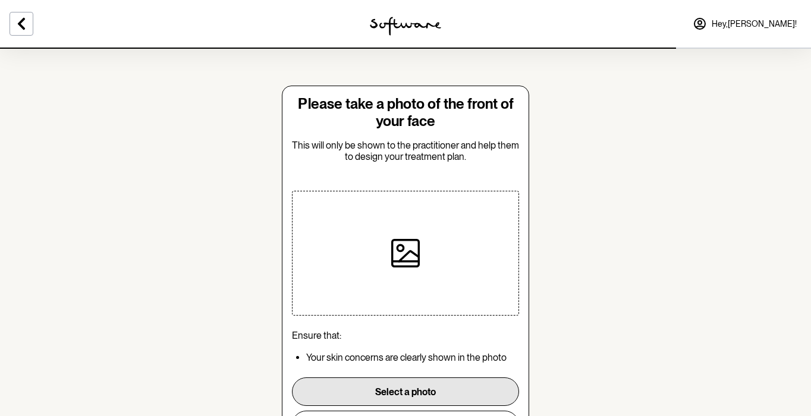
click at [414, 389] on button "Select a photo" at bounding box center [405, 392] width 227 height 29
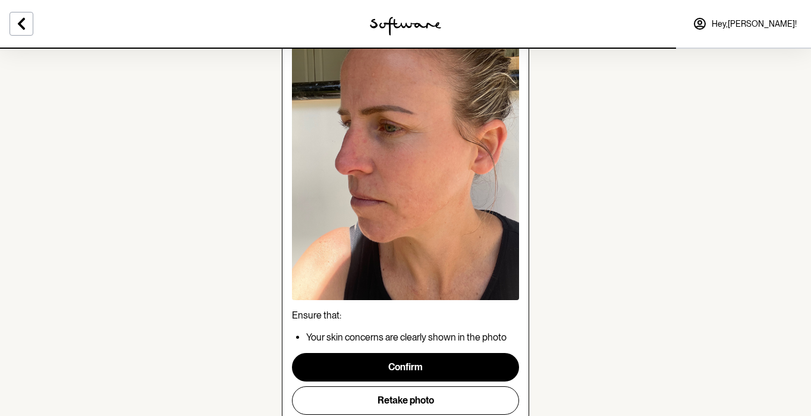
scroll to position [131, 0]
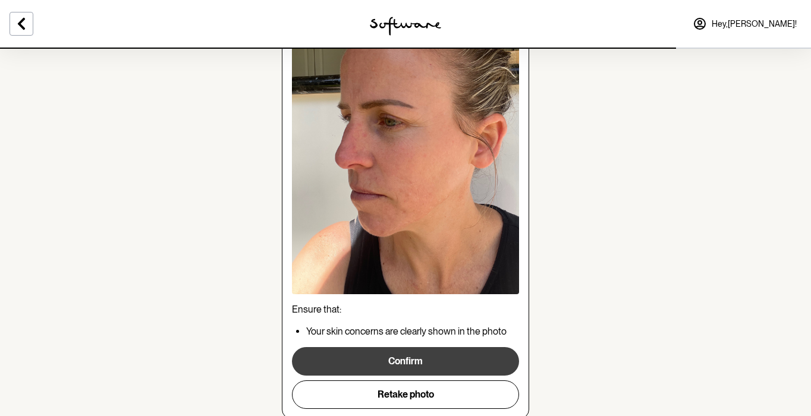
click at [409, 360] on button "Confirm" at bounding box center [405, 361] width 227 height 29
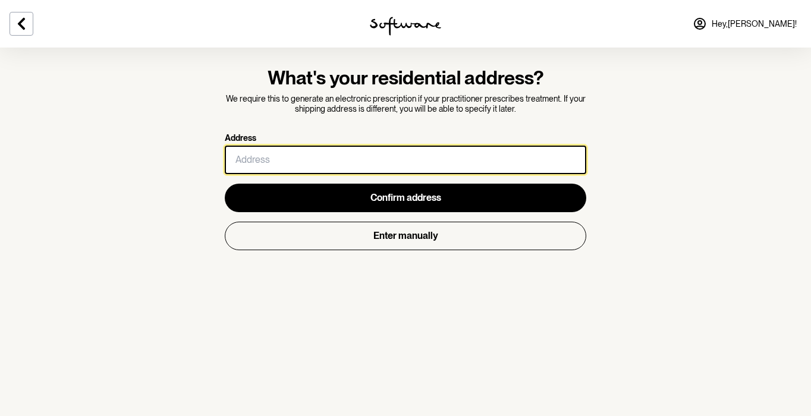
click at [285, 164] on input "Address" at bounding box center [406, 160] width 362 height 29
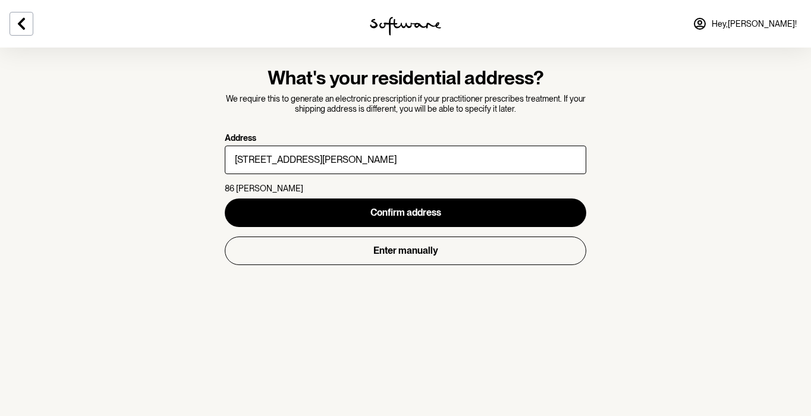
type input "[STREET_ADDRESS][PERSON_NAME]"
click at [377, 225] on div "Confirm address Enter manually" at bounding box center [406, 232] width 362 height 67
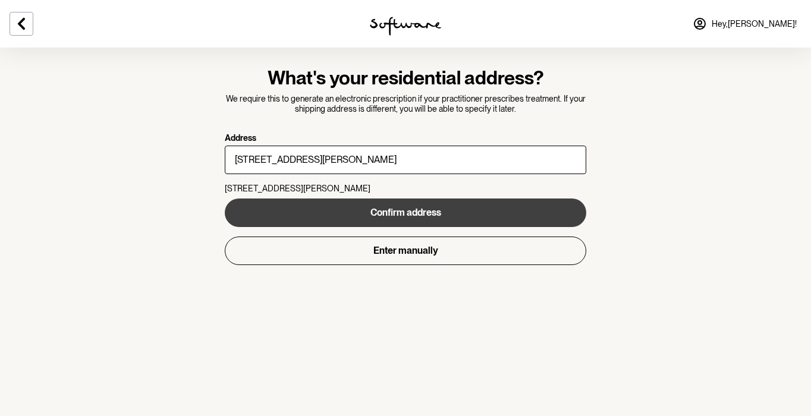
click at [373, 214] on span "Confirm address" at bounding box center [405, 212] width 71 height 11
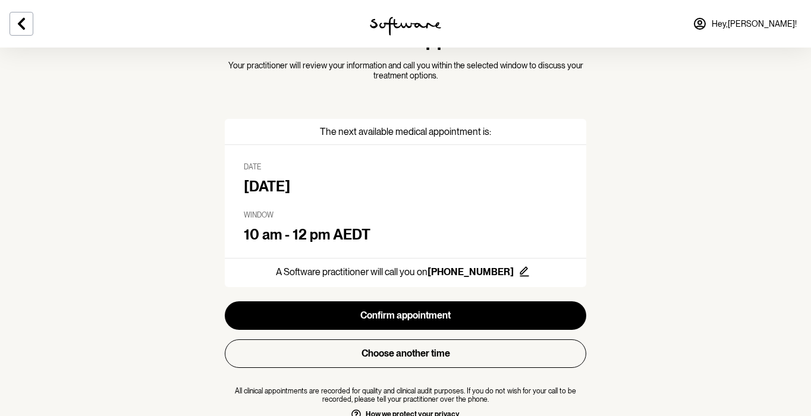
scroll to position [62, 0]
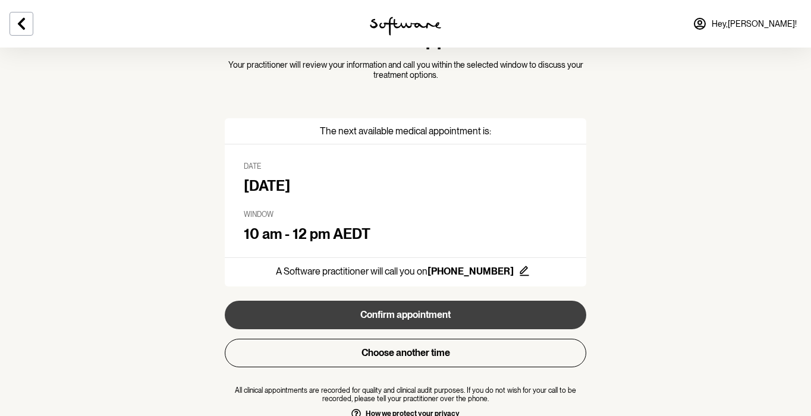
click at [413, 316] on button "Confirm appointment" at bounding box center [406, 315] width 362 height 29
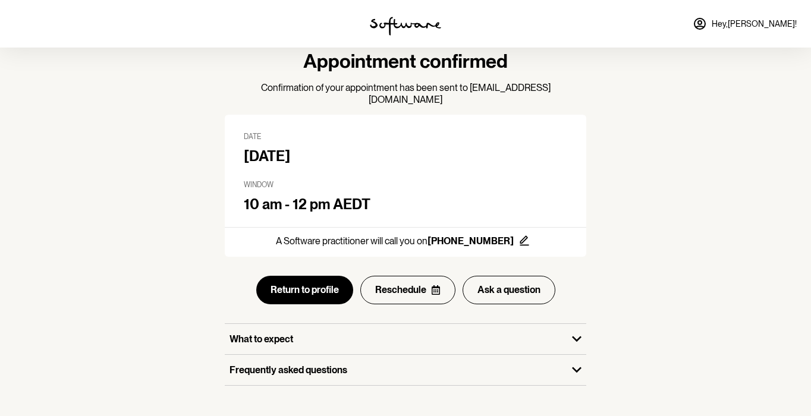
scroll to position [40, 0]
